Goal: Information Seeking & Learning: Learn about a topic

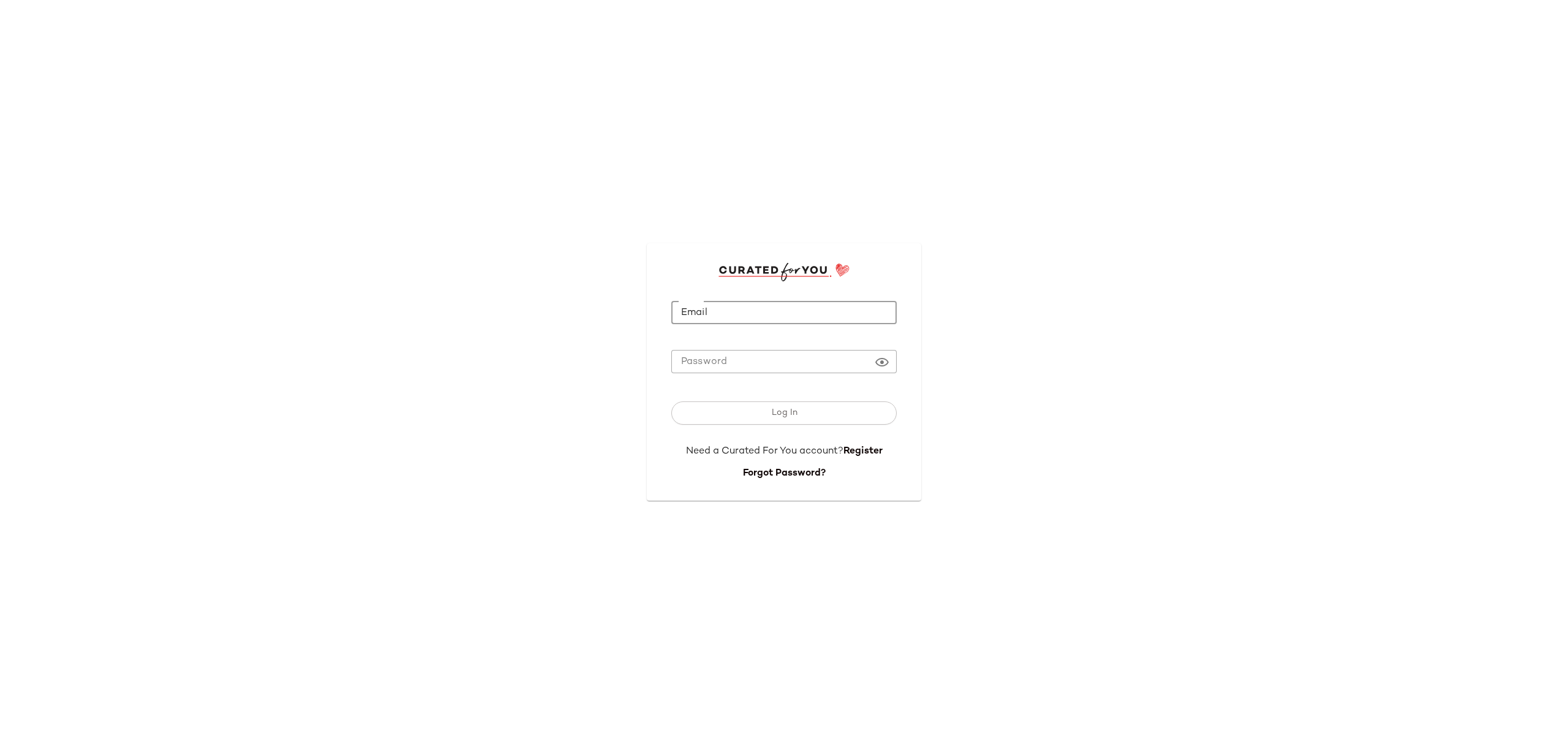
click at [830, 319] on input "Email" at bounding box center [783, 313] width 225 height 24
click at [756, 324] on input "Email" at bounding box center [783, 313] width 225 height 24
click at [719, 304] on input "Email" at bounding box center [783, 313] width 225 height 24
drag, startPoint x: 723, startPoint y: 313, endPoint x: 738, endPoint y: 331, distance: 23.4
click at [723, 309] on input "Email" at bounding box center [783, 313] width 225 height 24
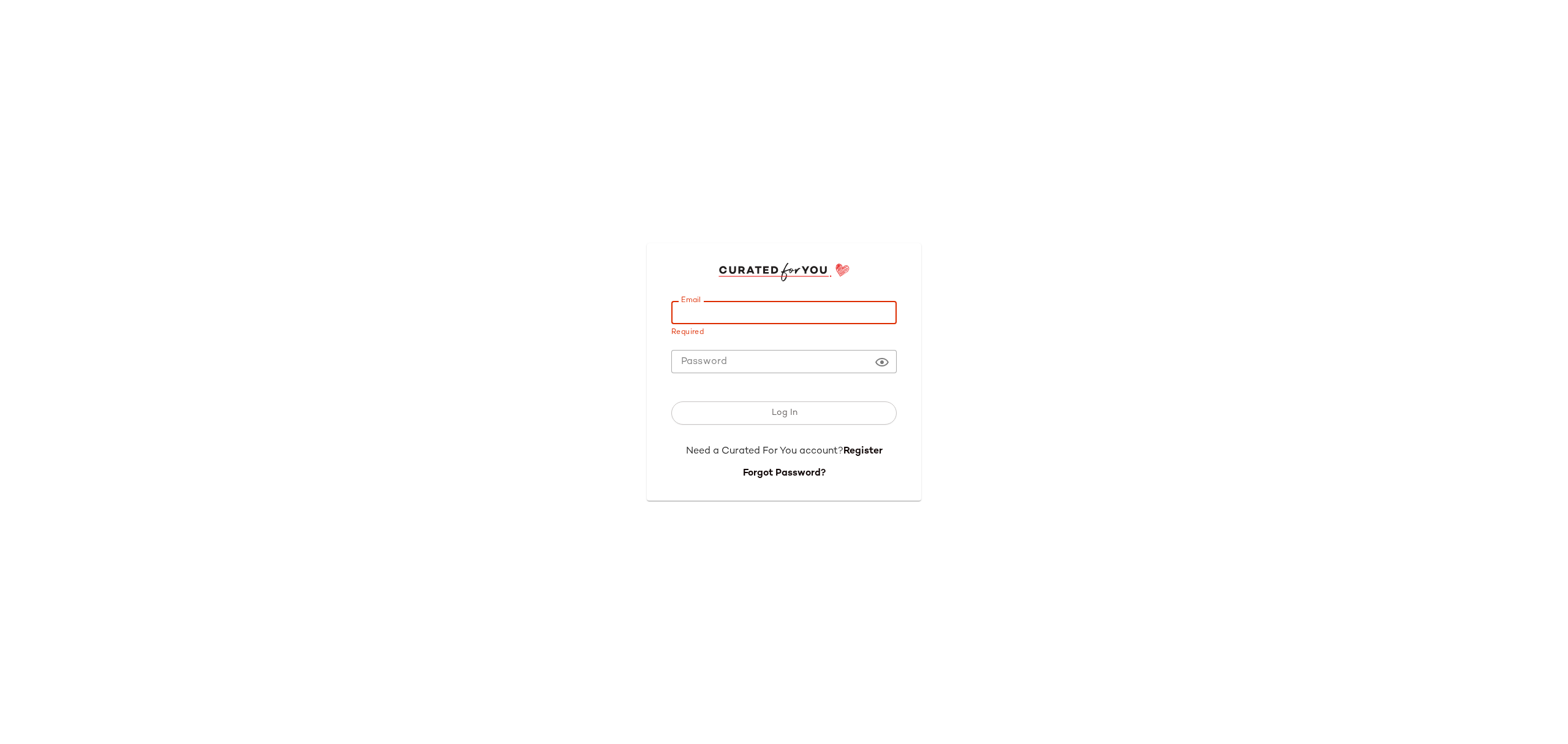
paste input "**********"
type input "**********"
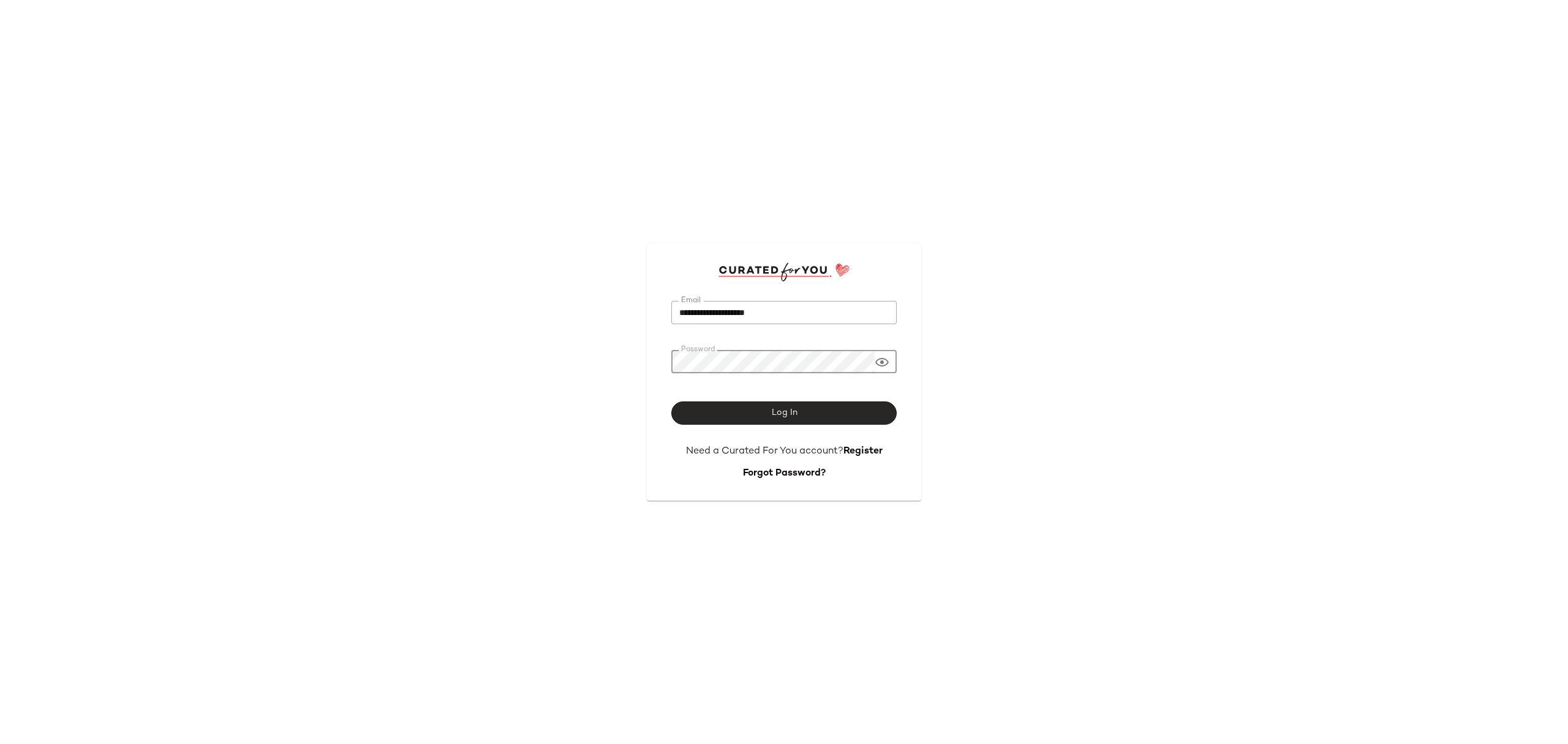
click at [782, 415] on span "Log In" at bounding box center [784, 413] width 26 height 10
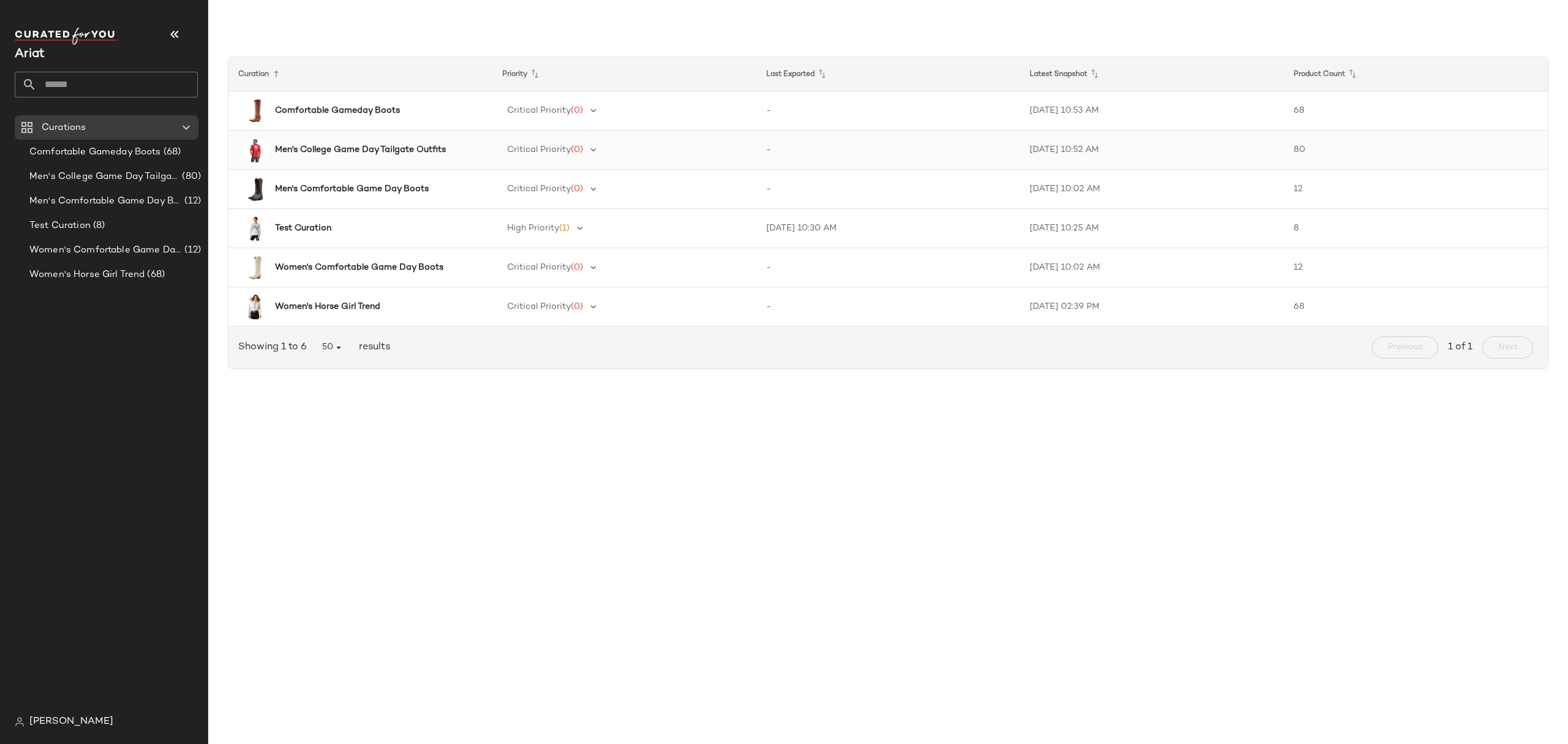
click at [386, 147] on b "Men's College Game Day Tailgate Outfits" at bounding box center [360, 149] width 171 height 13
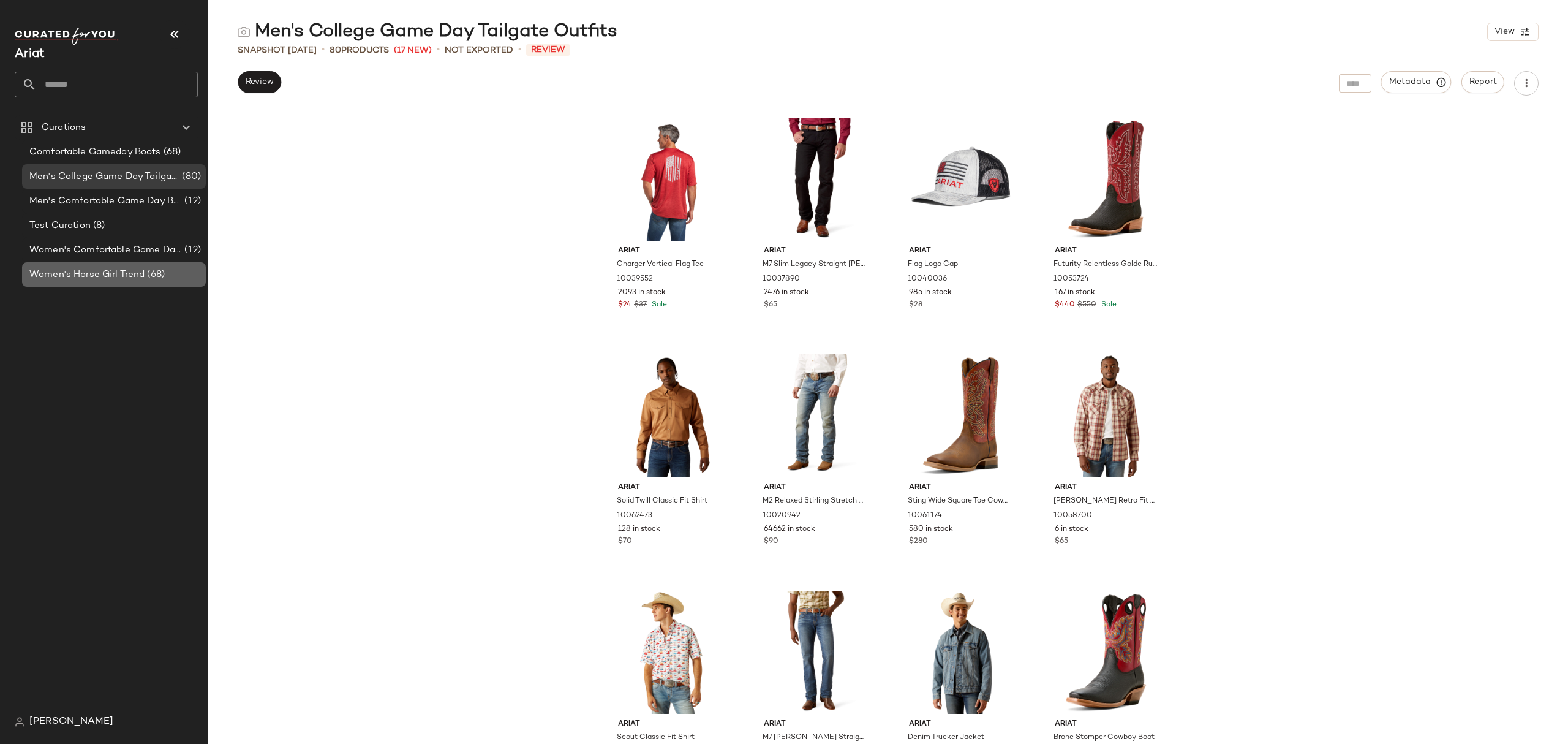
click at [126, 277] on span "Women's Horse Girl Trend" at bounding box center [87, 275] width 115 height 14
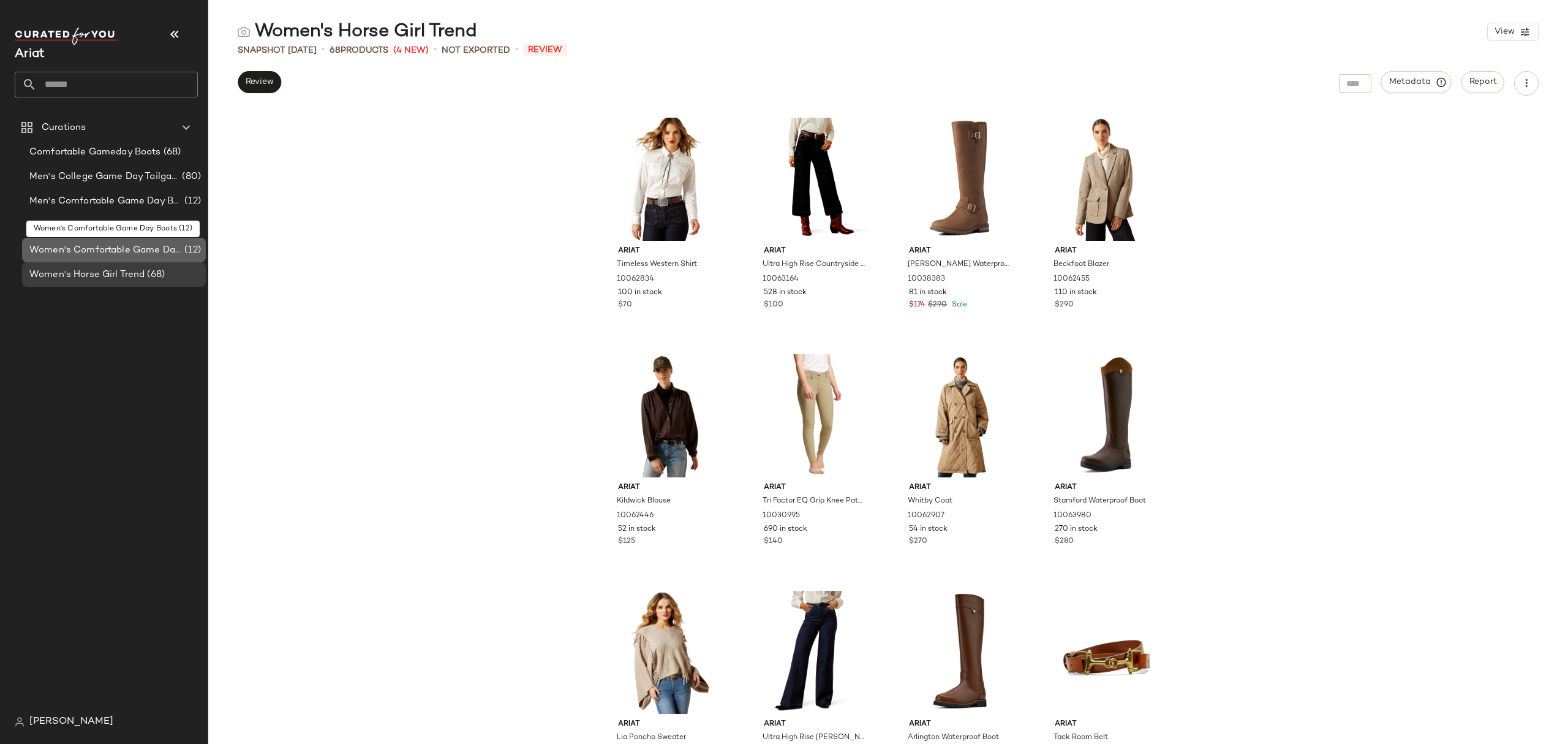
click at [138, 243] on span "Women's Comfortable Game Day Boots" at bounding box center [105, 250] width 152 height 14
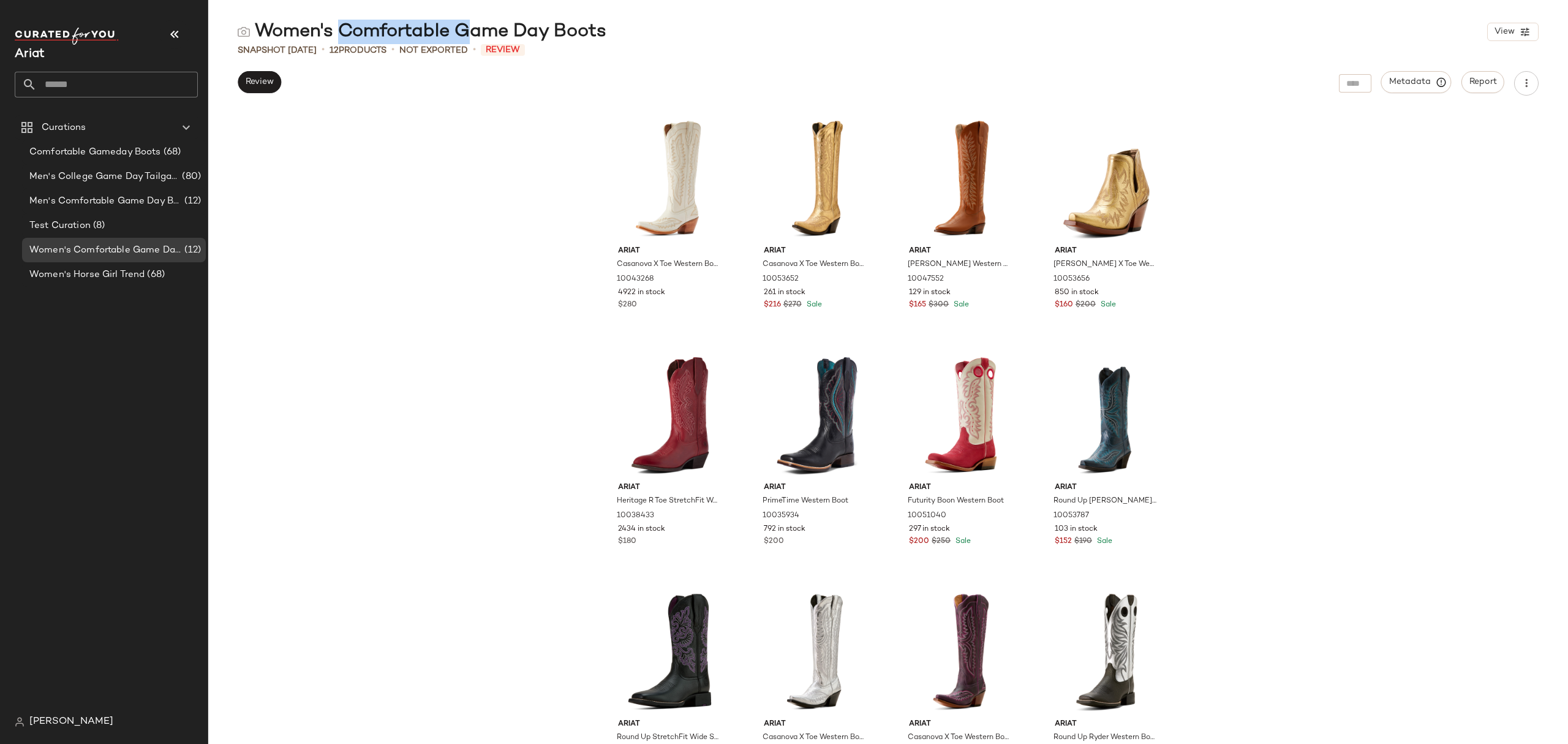
drag, startPoint x: 334, startPoint y: 29, endPoint x: 458, endPoint y: 36, distance: 124.2
click at [458, 36] on div "Women's Comfortable Game Day Boots" at bounding box center [422, 32] width 368 height 25
click at [131, 153] on span "Comfortable Gameday Boots" at bounding box center [95, 153] width 132 height 14
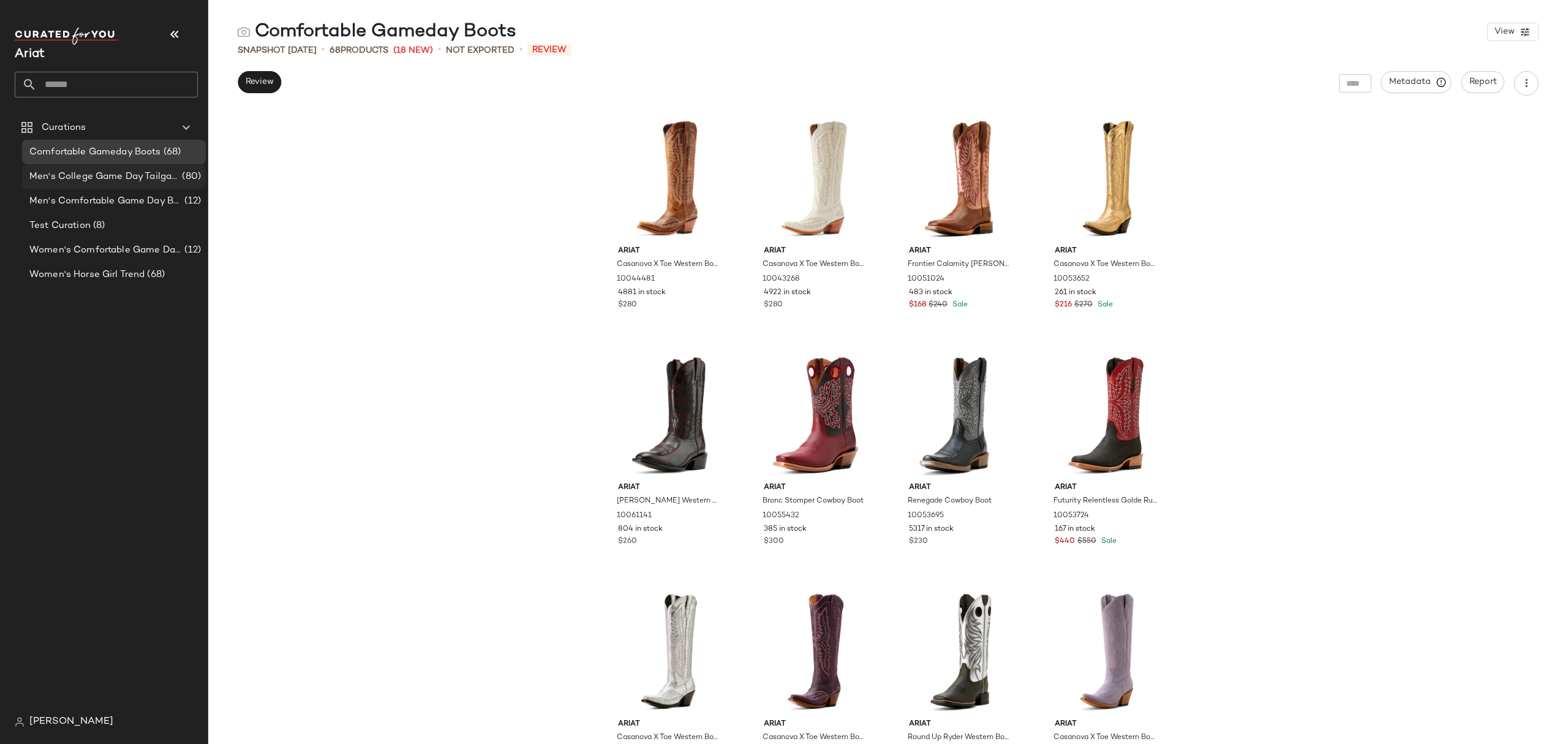
click at [149, 180] on span "Men's College Game Day Tailgate Outfits" at bounding box center [104, 177] width 150 height 14
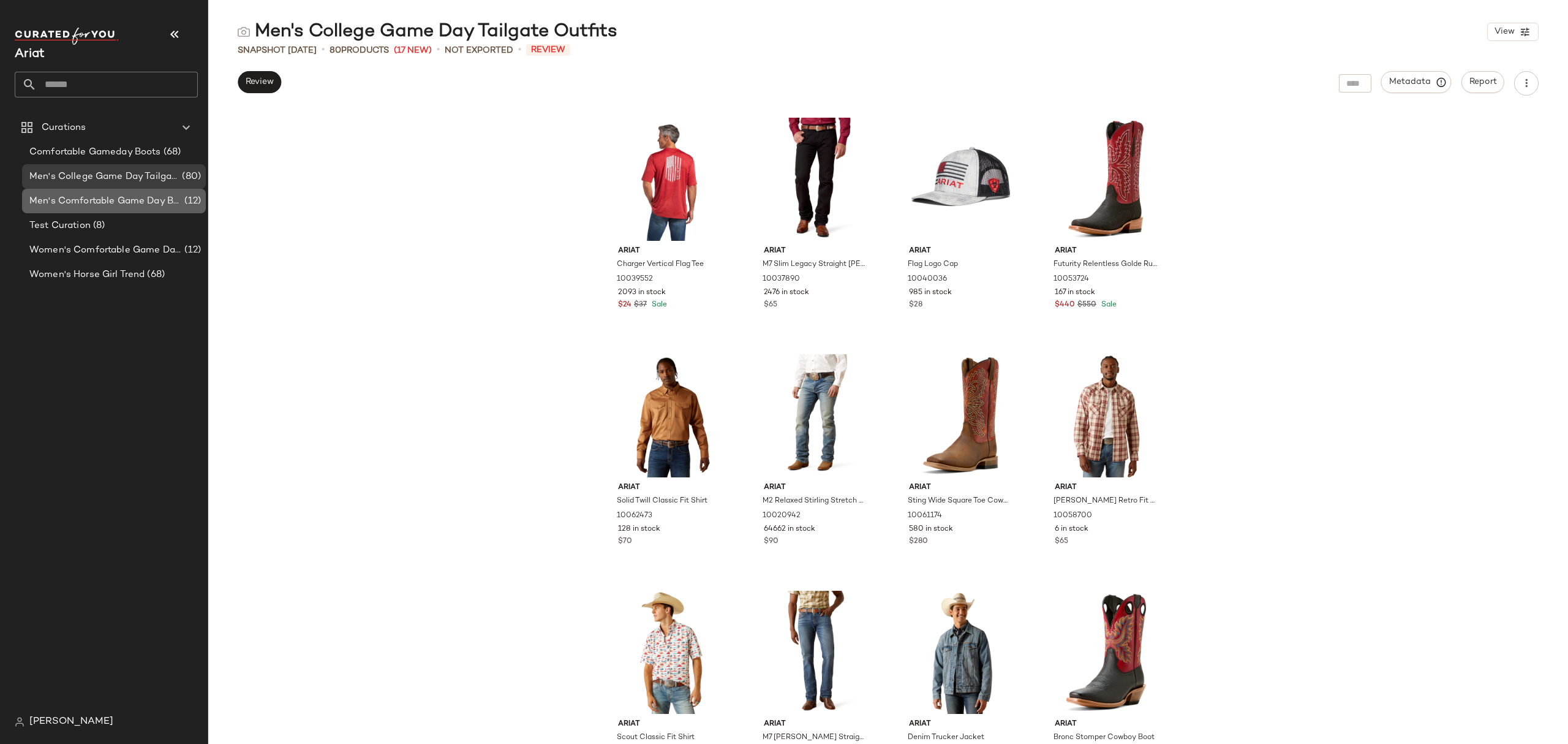
click at [109, 207] on span "Men's Comfortable Game Day Boots" at bounding box center [105, 201] width 152 height 14
